Goal: Task Accomplishment & Management: Use online tool/utility

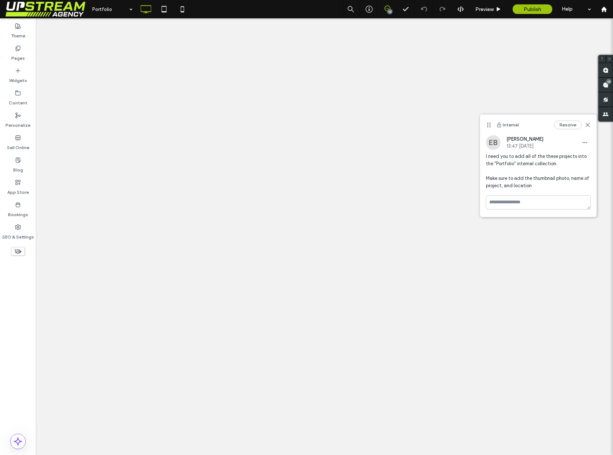
click at [554, 170] on span "I need you to add all of the these projects into the "Portfolio" internal colle…" at bounding box center [538, 171] width 105 height 37
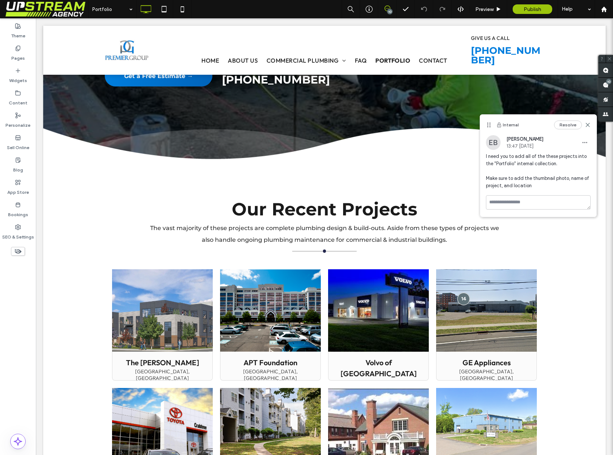
scroll to position [151, 0]
click at [500, 154] on span "I need you to add all of the these projects into the "Portfolio" internal colle…" at bounding box center [538, 171] width 105 height 37
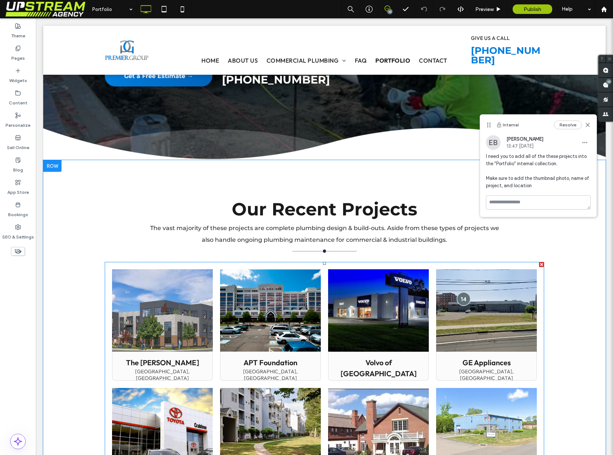
click at [462, 297] on div at bounding box center [464, 299] width 14 height 14
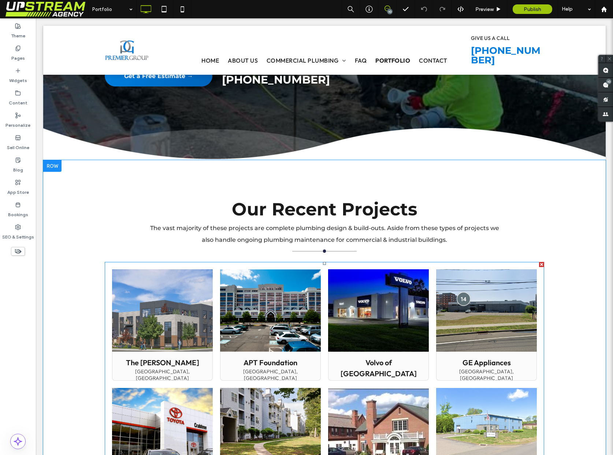
click at [467, 301] on div at bounding box center [464, 299] width 14 height 14
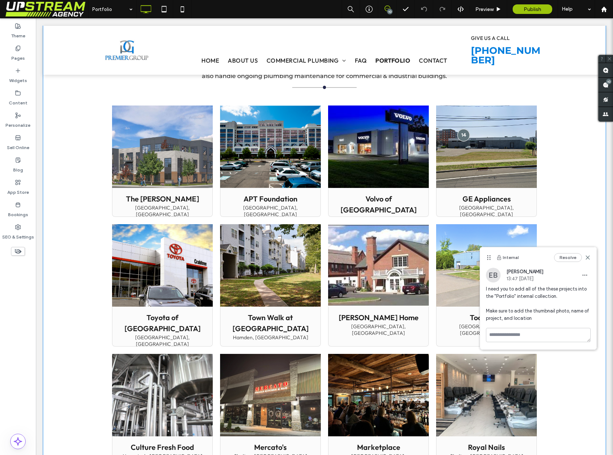
scroll to position [327, 0]
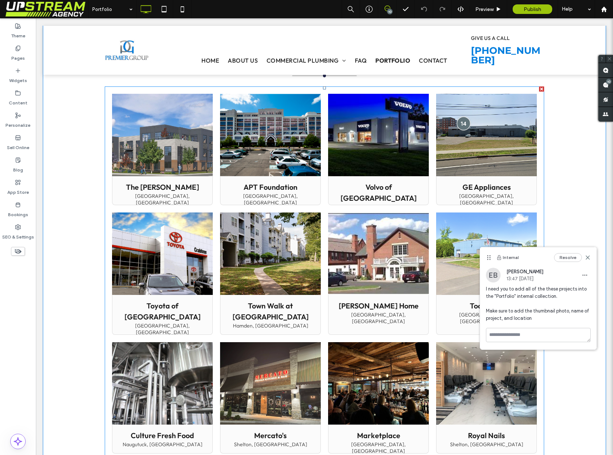
click at [462, 122] on div at bounding box center [464, 123] width 14 height 14
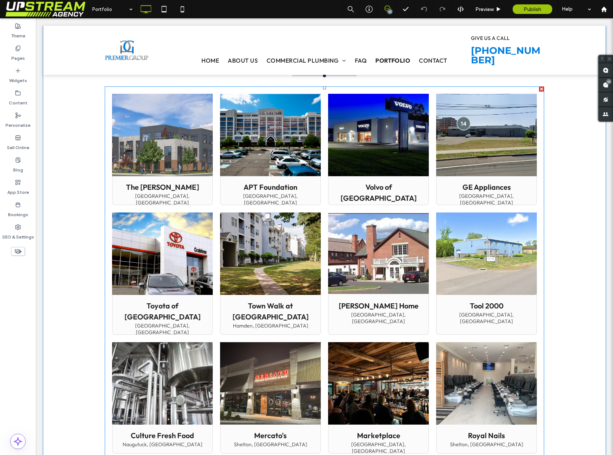
click at [462, 122] on div at bounding box center [464, 123] width 14 height 14
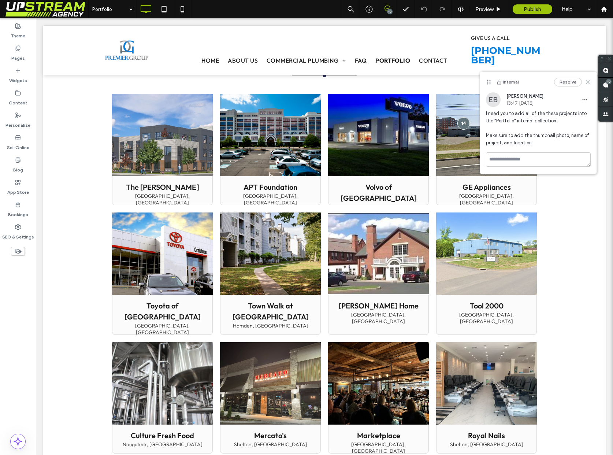
click at [587, 82] on use at bounding box center [587, 81] width 3 height 3
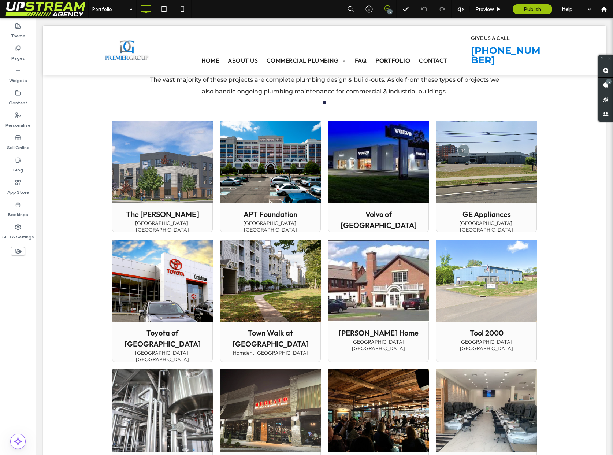
scroll to position [0, 0]
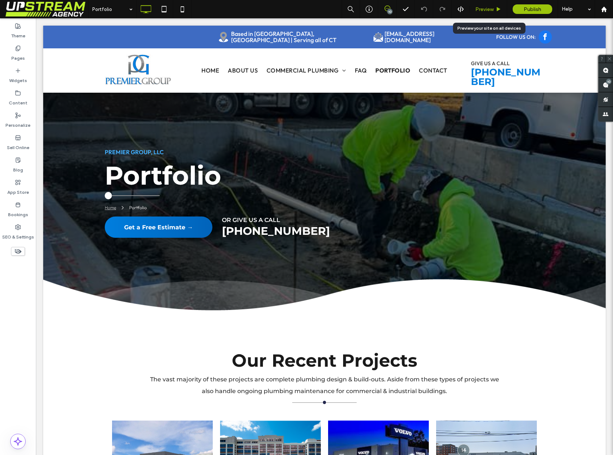
click at [483, 7] on span "Preview" at bounding box center [484, 9] width 18 height 6
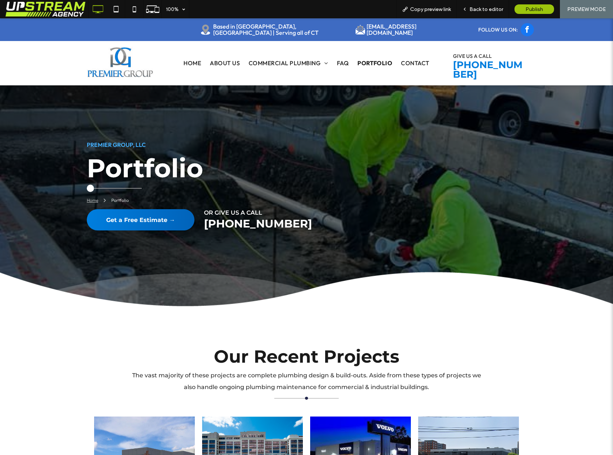
drag, startPoint x: 512, startPoint y: 237, endPoint x: 579, endPoint y: 234, distance: 66.7
click at [512, 237] on div "PREMIER GROUP, LLC Portfolio Home Portfolio Click to Call Us Click To Paste Get…" at bounding box center [306, 222] width 613 height 169
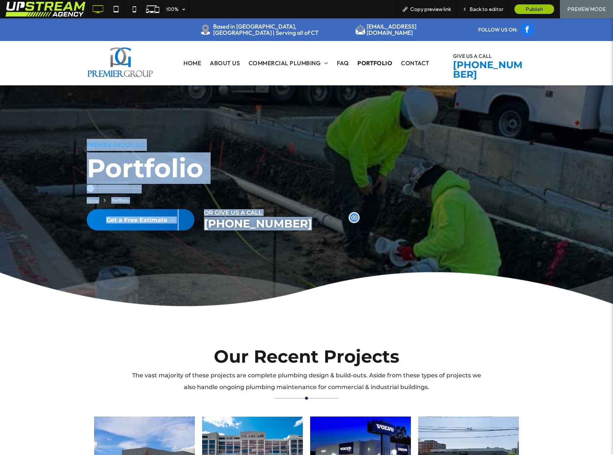
drag, startPoint x: 140, startPoint y: 154, endPoint x: 342, endPoint y: 224, distance: 214.1
click at [342, 222] on div "PREMIER GROUP, LLC Portfolio Home Portfolio Click to Call Us Click To Paste Get…" at bounding box center [306, 195] width 613 height 224
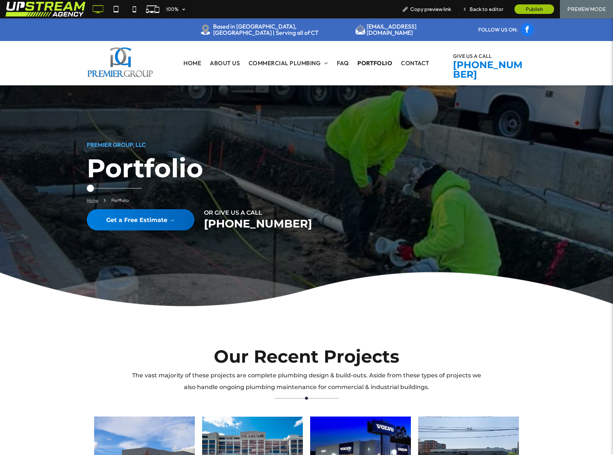
drag, startPoint x: 342, startPoint y: 225, endPoint x: 343, endPoint y: 234, distance: 9.2
click at [342, 225] on p "[PHONE_NUMBER]" at bounding box center [365, 223] width 323 height 11
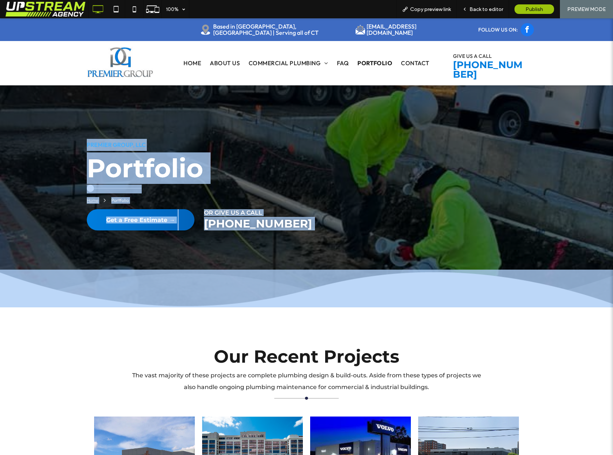
drag, startPoint x: 320, startPoint y: 232, endPoint x: 76, endPoint y: 136, distance: 262.1
click at [82, 138] on div "PREMIER GROUP, LLC Portfolio Home Portfolio Click to Call Us Click To Paste Get…" at bounding box center [306, 222] width 613 height 169
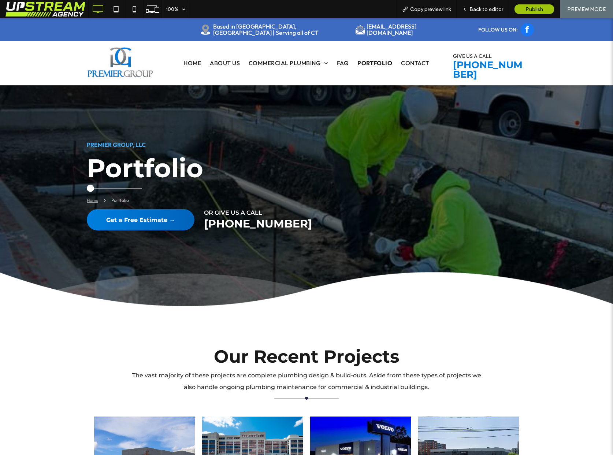
drag, startPoint x: 76, startPoint y: 136, endPoint x: 80, endPoint y: 135, distance: 4.6
click at [77, 136] on div "PREMIER GROUP, LLC Portfolio Home Portfolio Click to Call Us Click To Paste Get…" at bounding box center [306, 195] width 613 height 224
